Goal: Book appointment/travel/reservation

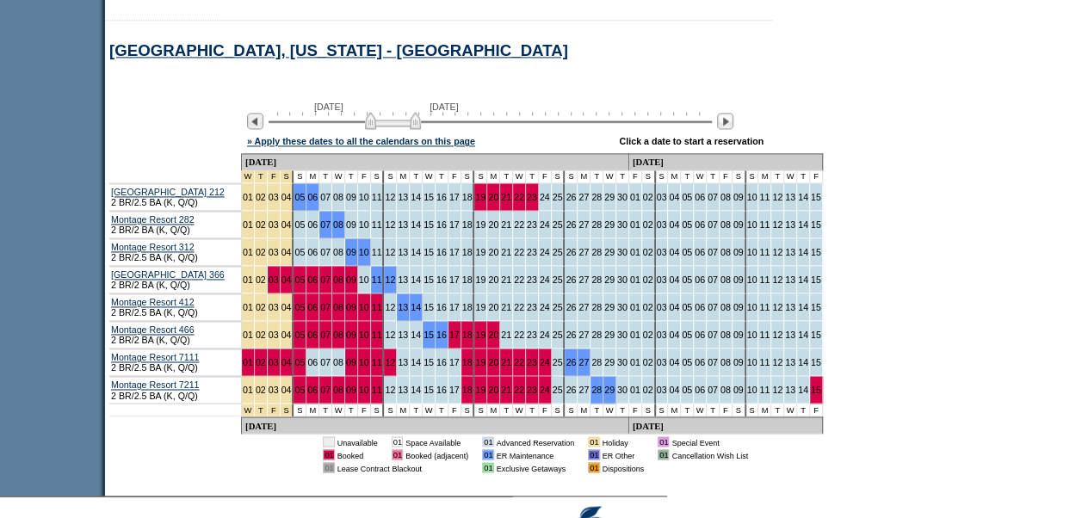
scroll to position [1233, 0]
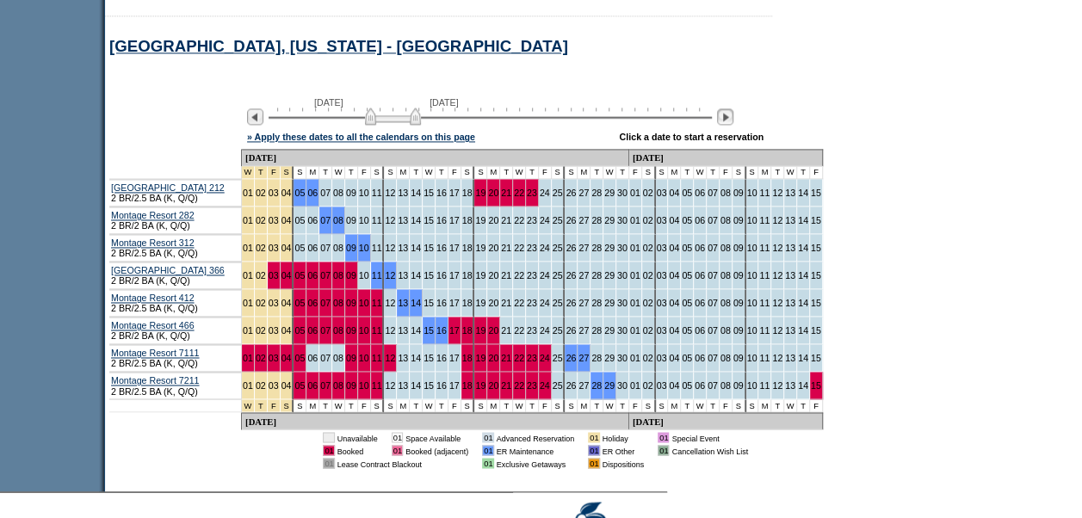
click at [734, 123] on img at bounding box center [725, 116] width 16 height 16
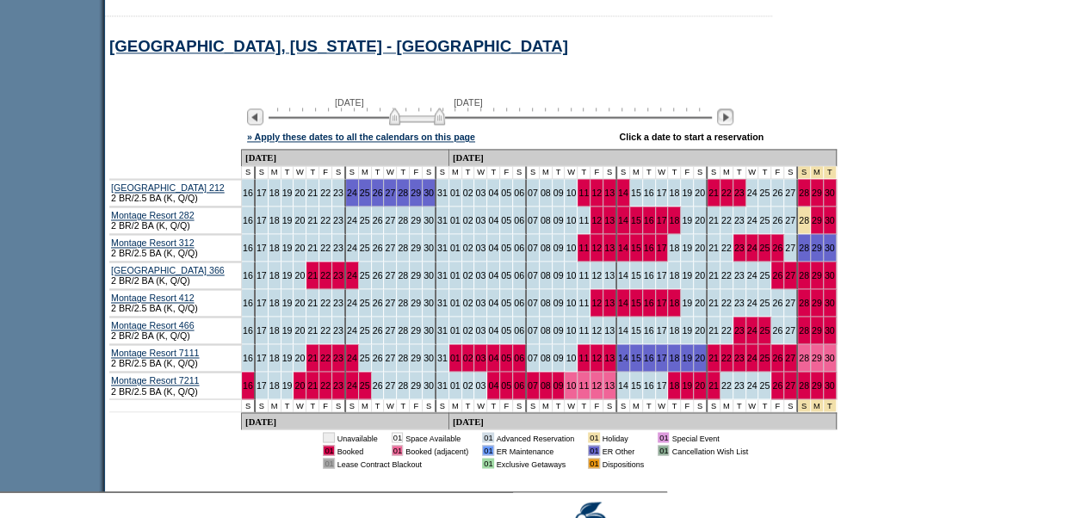
click at [734, 123] on img at bounding box center [725, 116] width 16 height 16
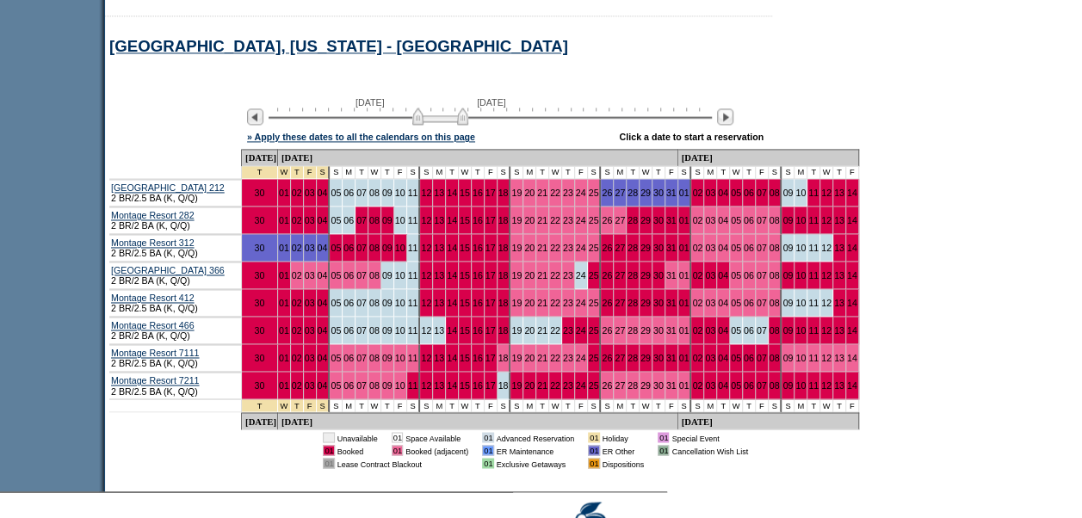
drag, startPoint x: 495, startPoint y: 270, endPoint x: 493, endPoint y: 262, distance: 8.8
click at [498, 270] on td "18" at bounding box center [505, 276] width 14 height 28
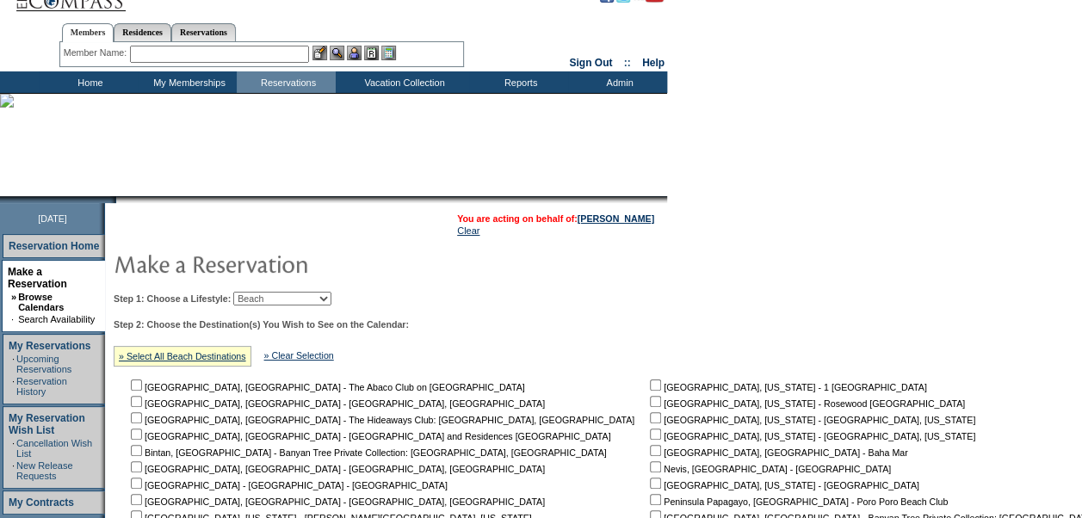
scroll to position [0, 0]
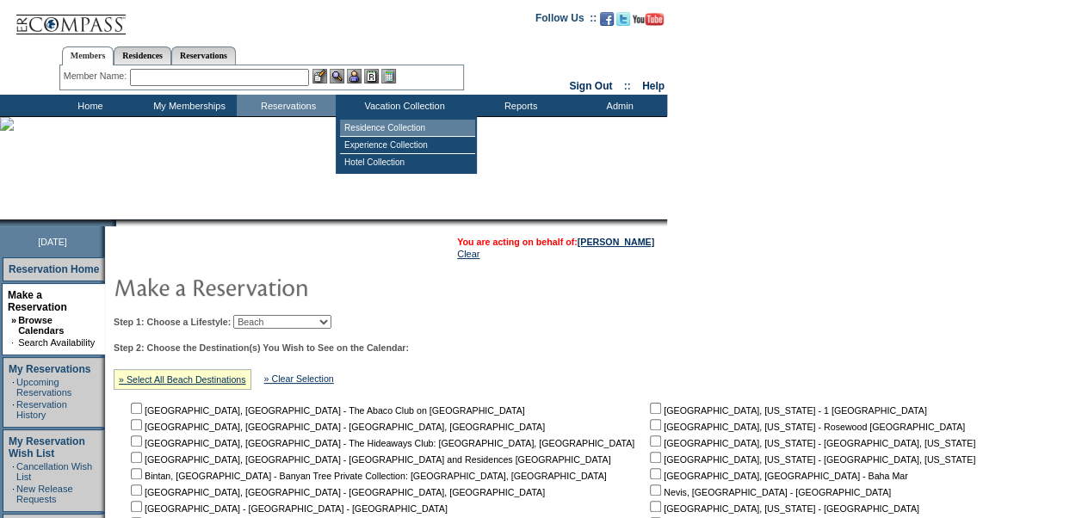
click at [384, 122] on td "Residence Collection" at bounding box center [407, 128] width 135 height 17
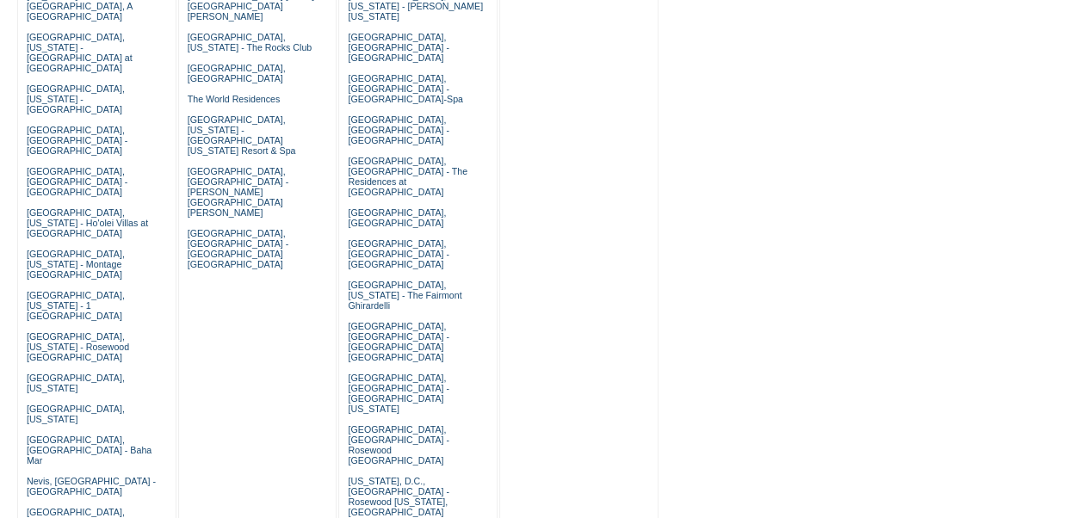
scroll to position [841, 0]
